Goal: Task Accomplishment & Management: Use online tool/utility

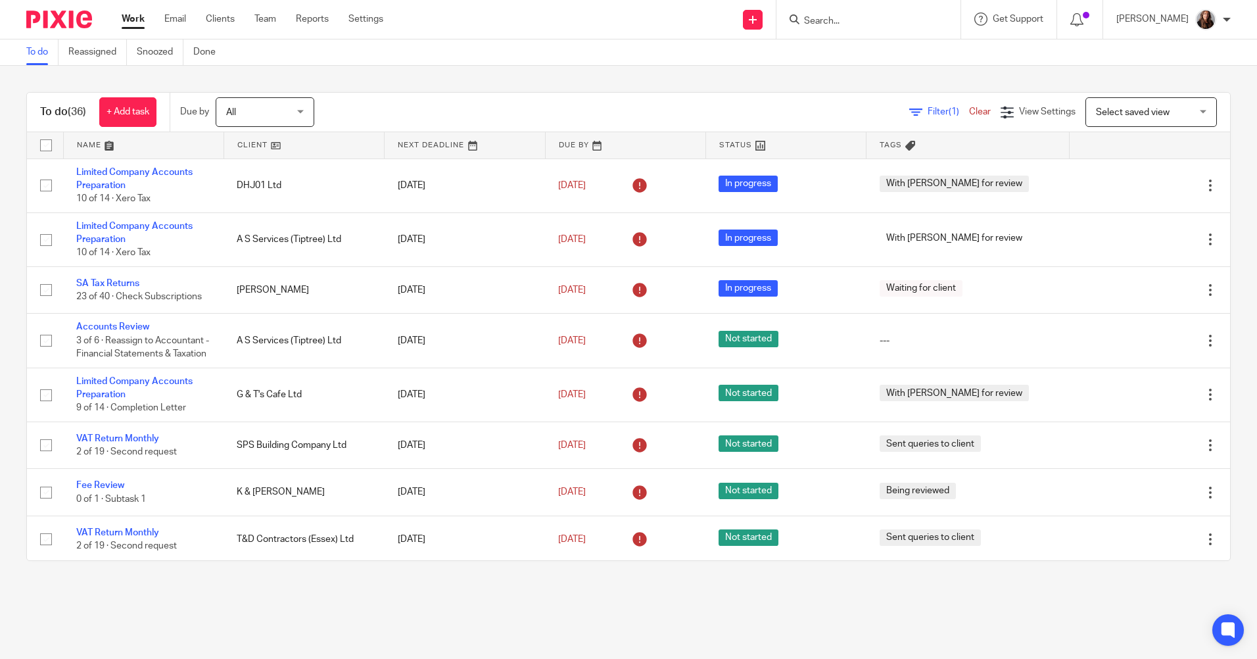
click at [877, 22] on input "Search" at bounding box center [862, 22] width 118 height 12
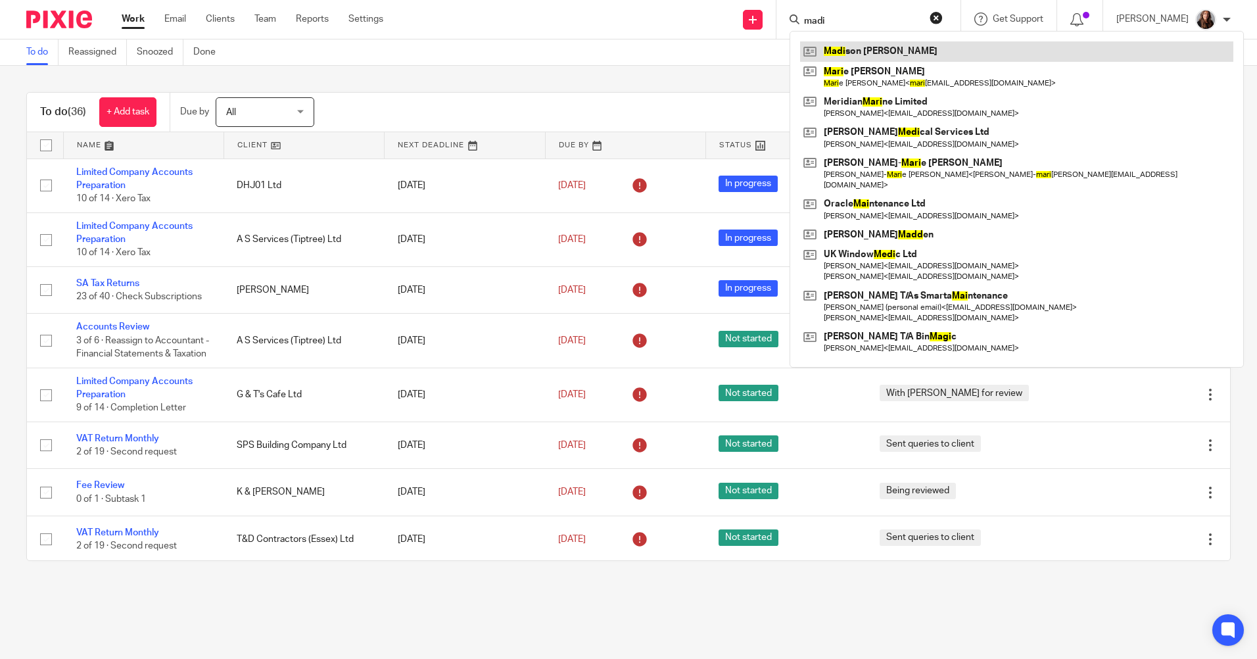
type input "madi"
click at [877, 50] on link at bounding box center [1016, 51] width 433 height 20
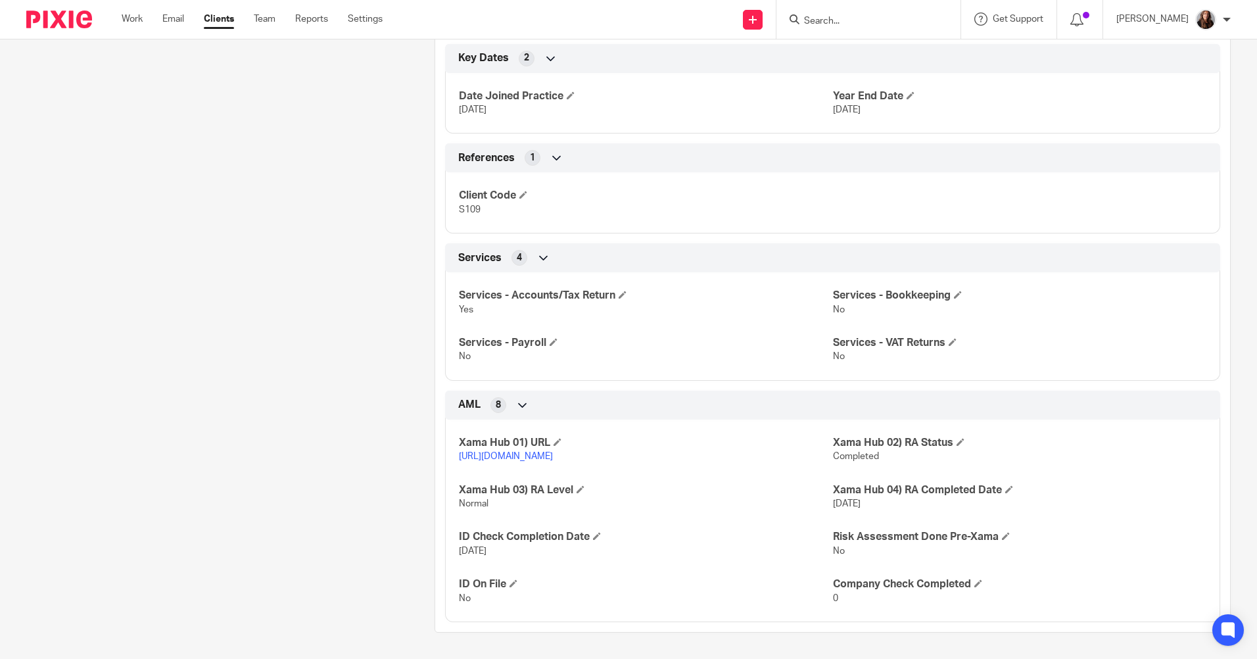
scroll to position [632, 0]
click at [134, 16] on link "Work" at bounding box center [132, 18] width 21 height 13
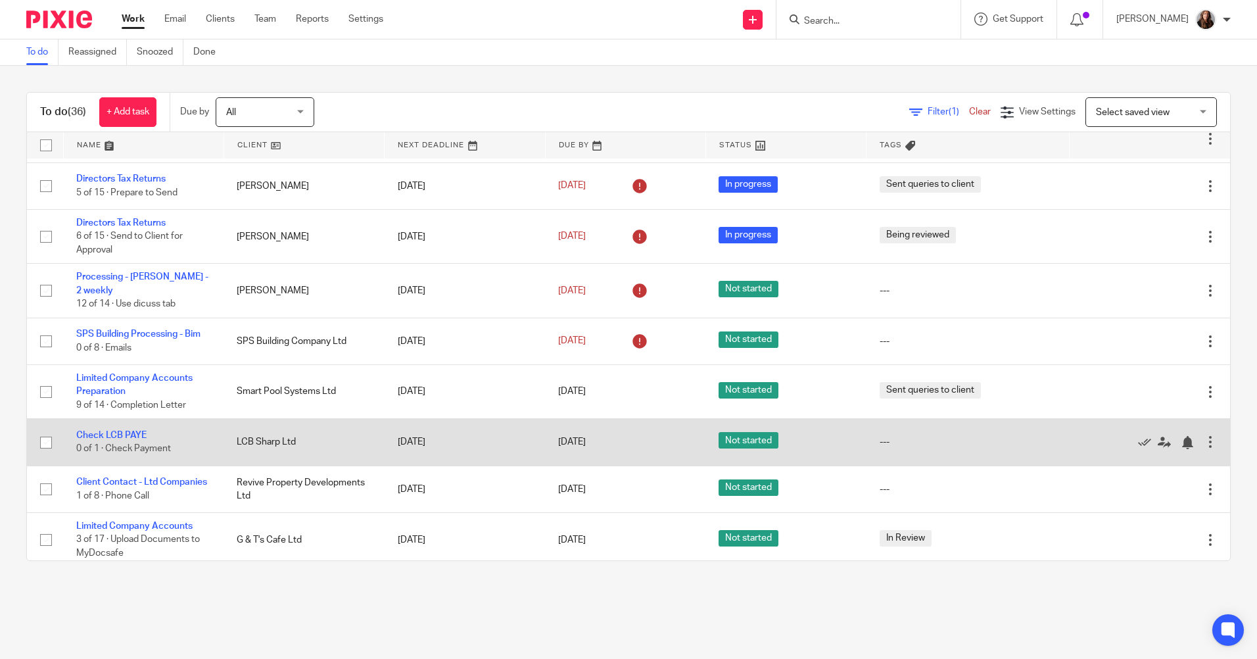
scroll to position [658, 0]
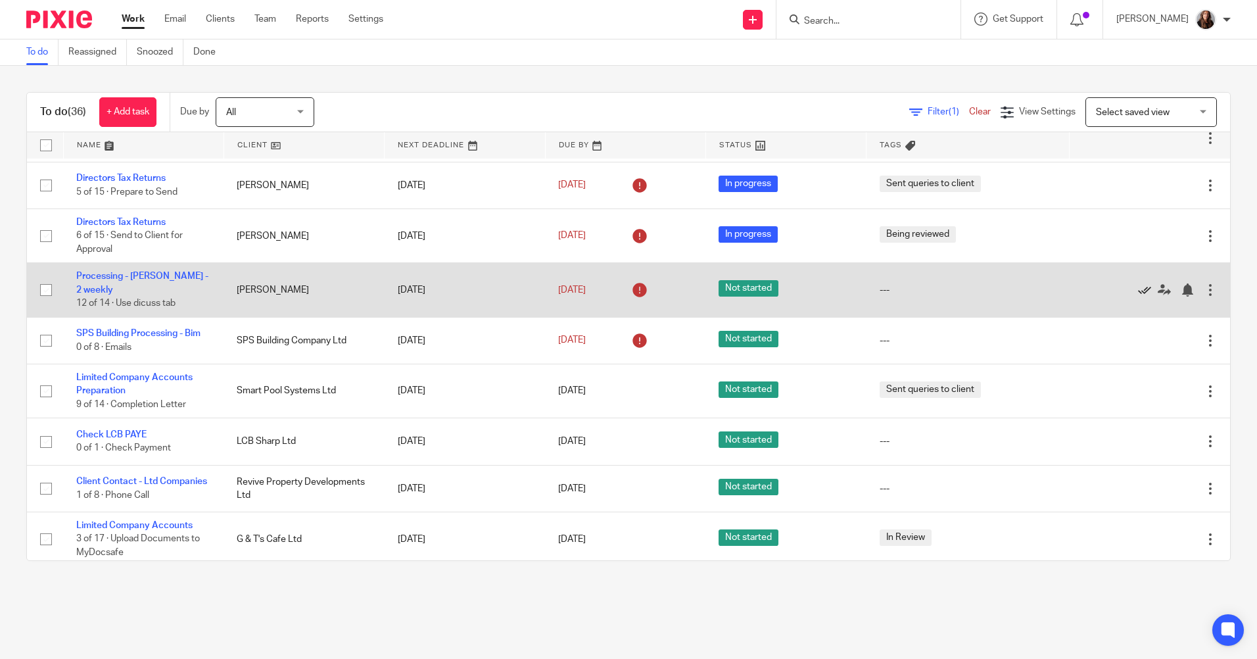
click at [1138, 285] on icon at bounding box center [1144, 289] width 13 height 13
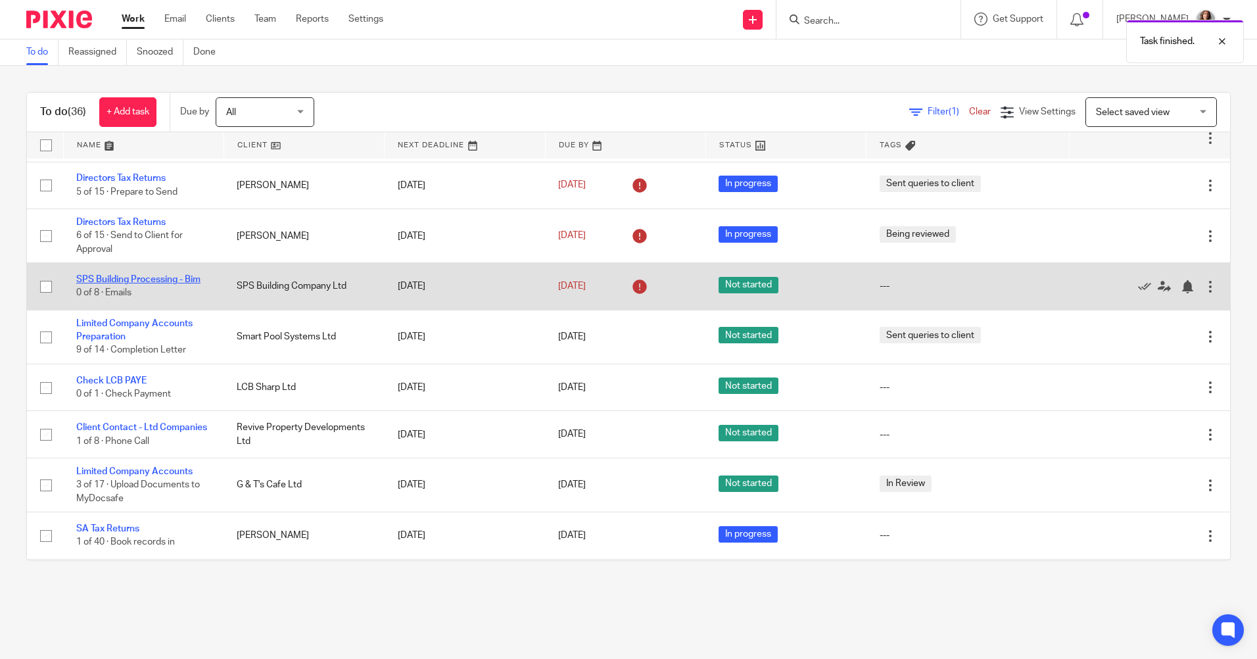
click at [165, 279] on link "SPS Building Processing - Bim" at bounding box center [138, 279] width 124 height 9
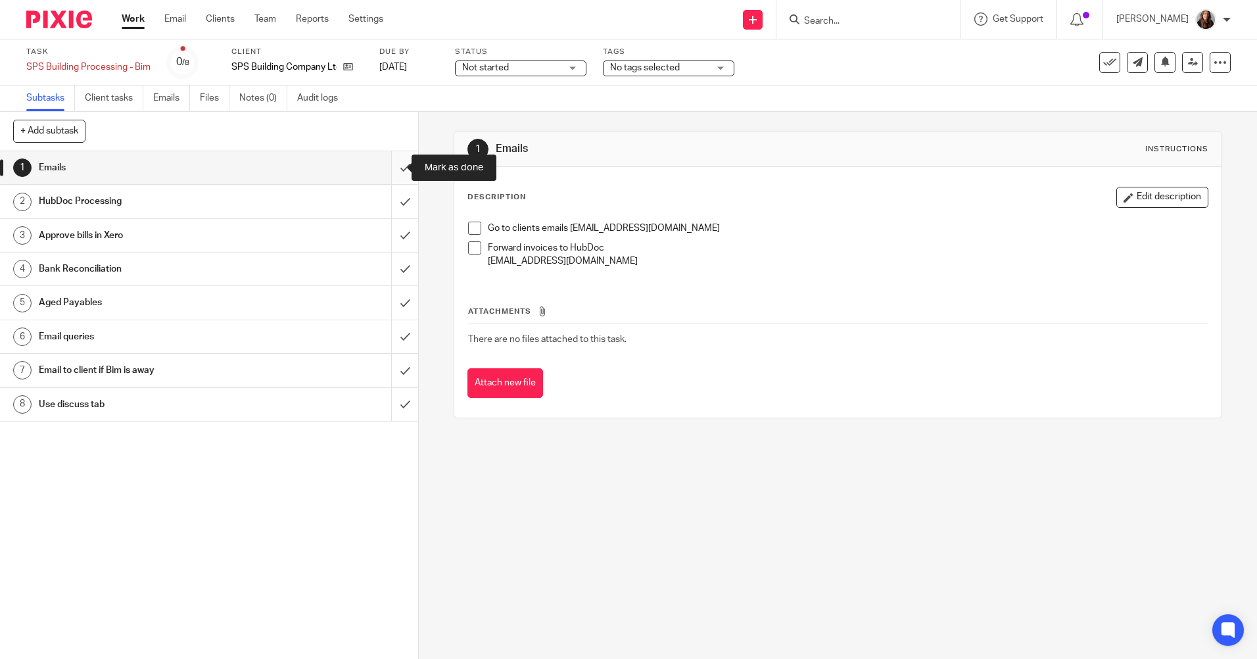
click at [390, 166] on input "submit" at bounding box center [209, 167] width 418 height 33
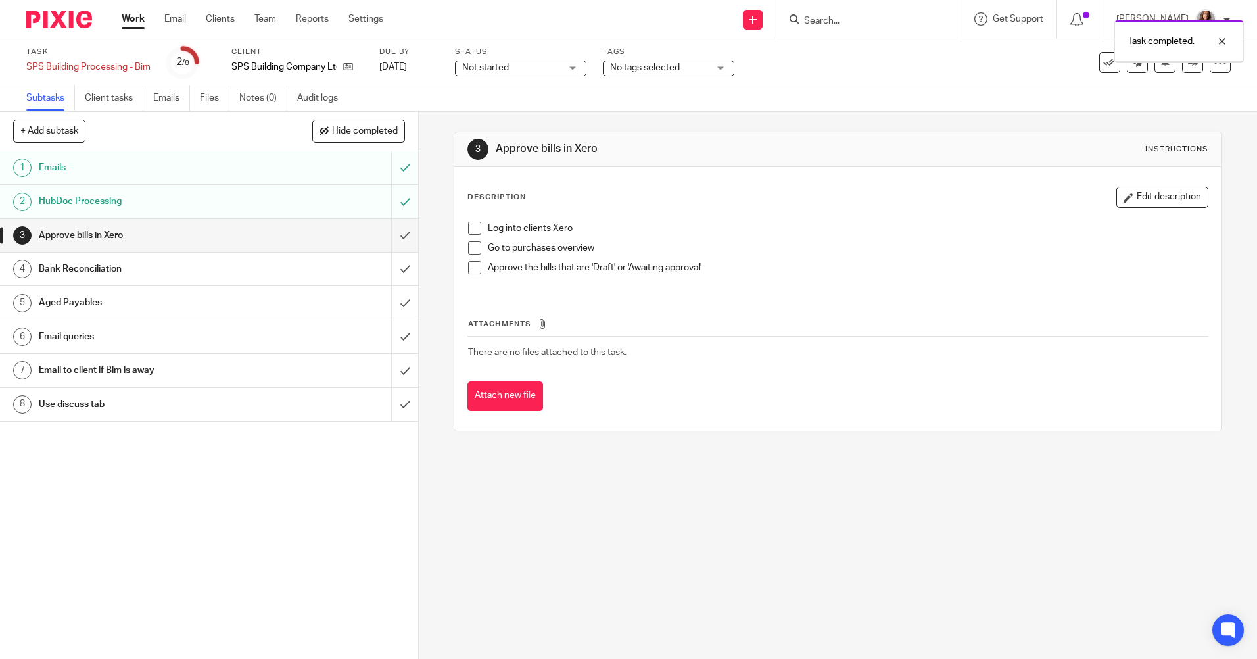
click at [385, 237] on input "submit" at bounding box center [209, 235] width 418 height 33
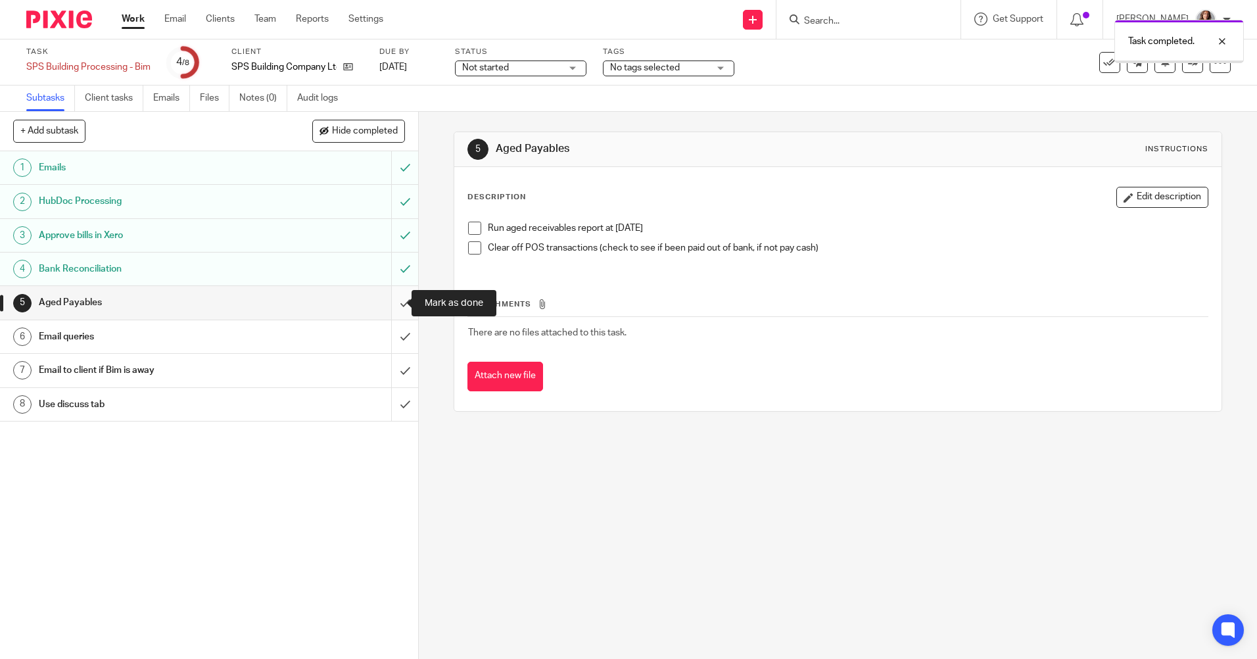
click at [389, 303] on input "submit" at bounding box center [209, 302] width 418 height 33
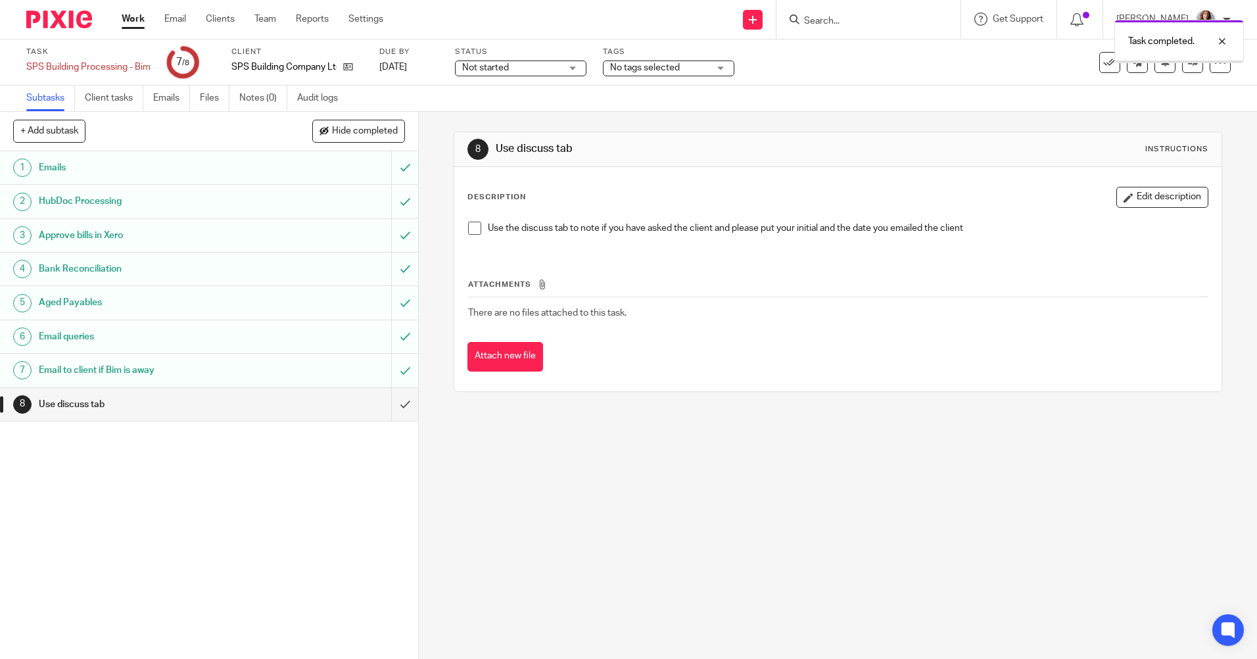
click at [386, 403] on input "submit" at bounding box center [209, 404] width 418 height 33
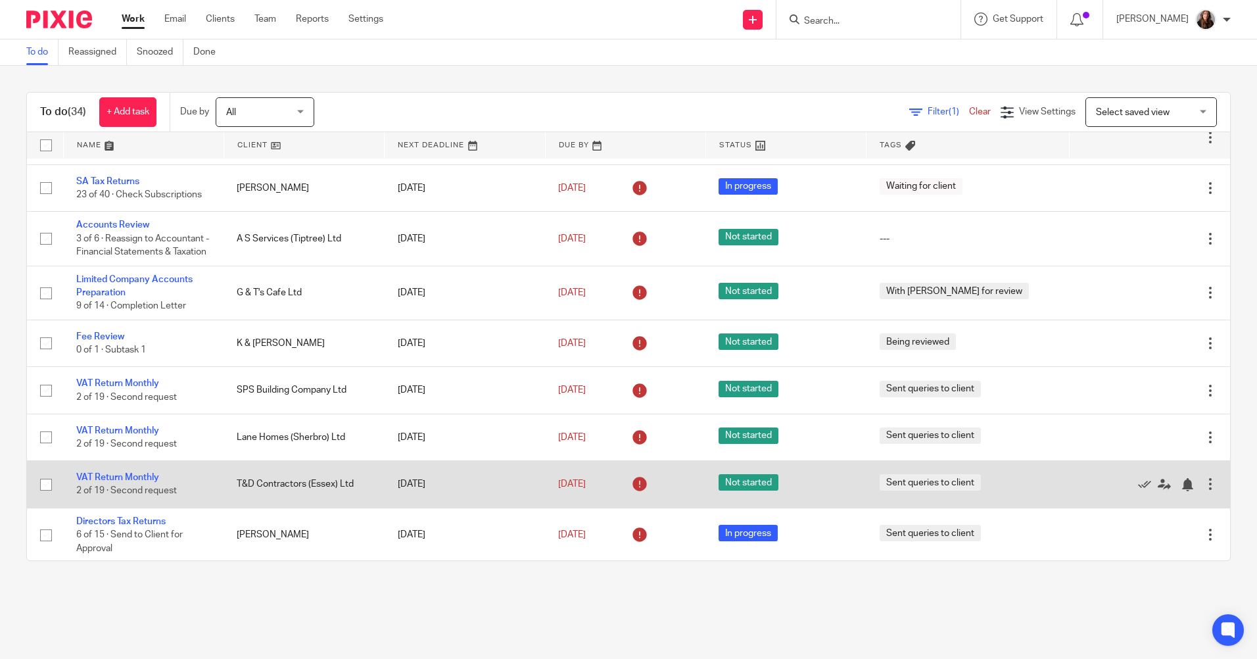
scroll to position [132, 0]
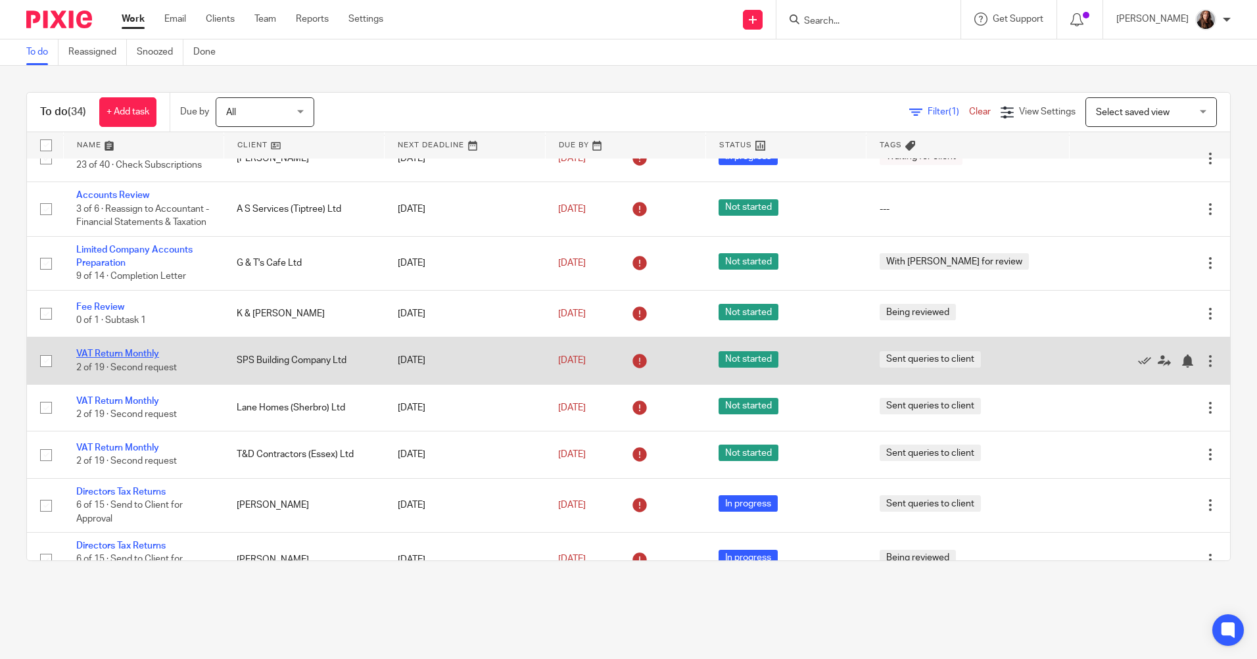
click at [125, 353] on link "VAT Return Monthly" at bounding box center [117, 353] width 83 height 9
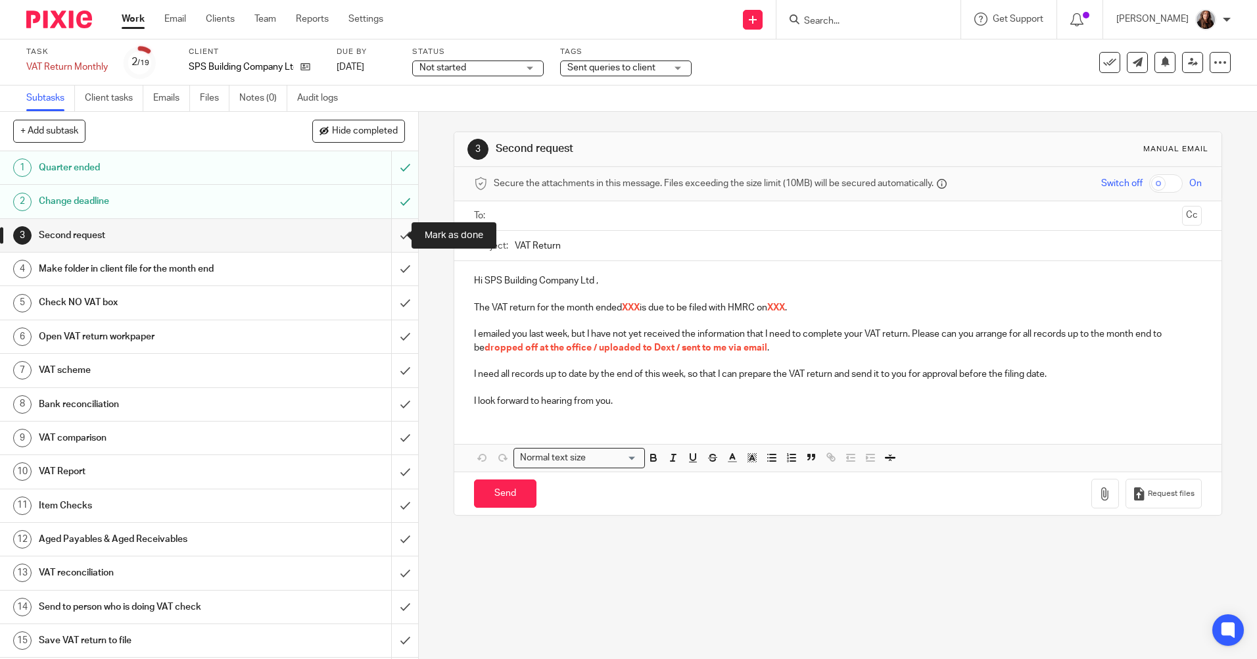
click at [394, 238] on input "submit" at bounding box center [209, 235] width 418 height 33
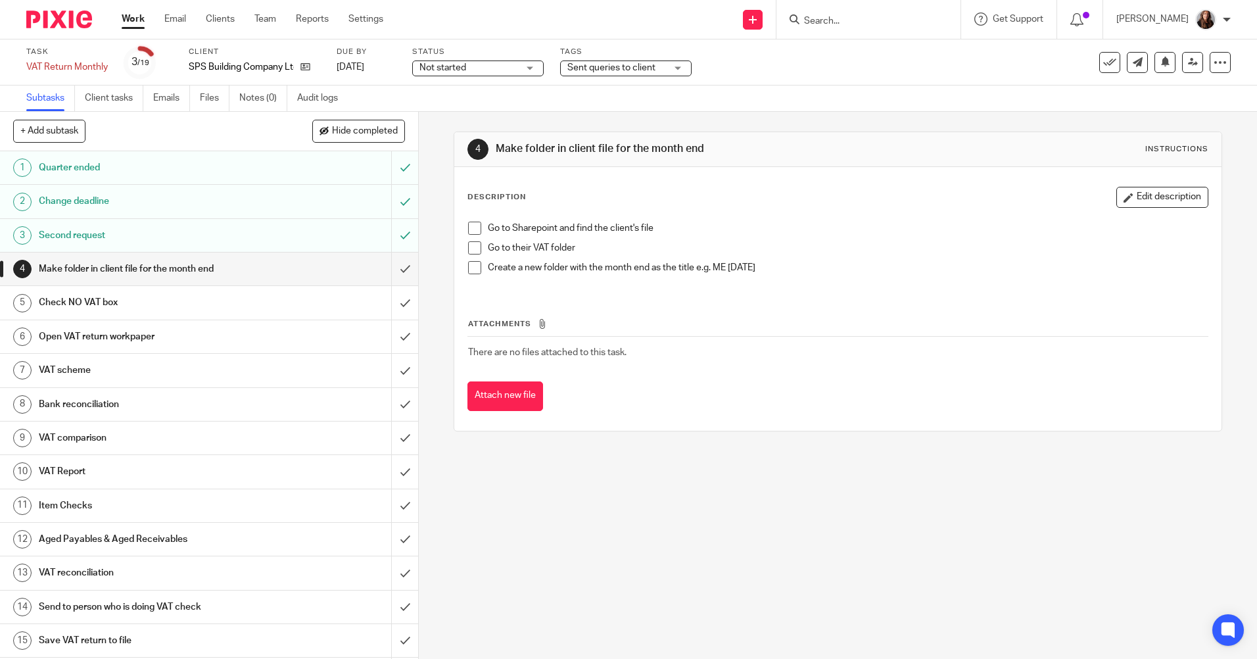
drag, startPoint x: 466, startPoint y: 228, endPoint x: 466, endPoint y: 235, distance: 6.6
click at [468, 228] on span at bounding box center [474, 228] width 13 height 13
click at [469, 247] on span at bounding box center [474, 247] width 13 height 13
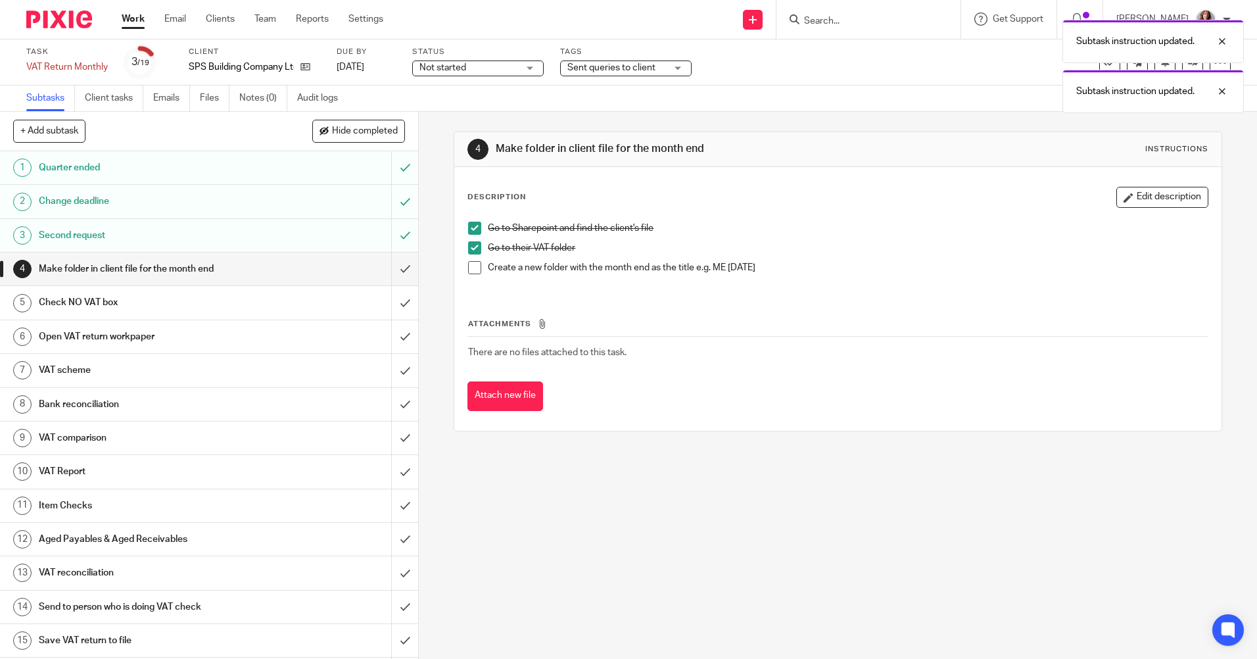
click at [471, 266] on span at bounding box center [474, 267] width 13 height 13
click at [390, 264] on input "submit" at bounding box center [209, 269] width 418 height 33
